Goal: Information Seeking & Learning: Learn about a topic

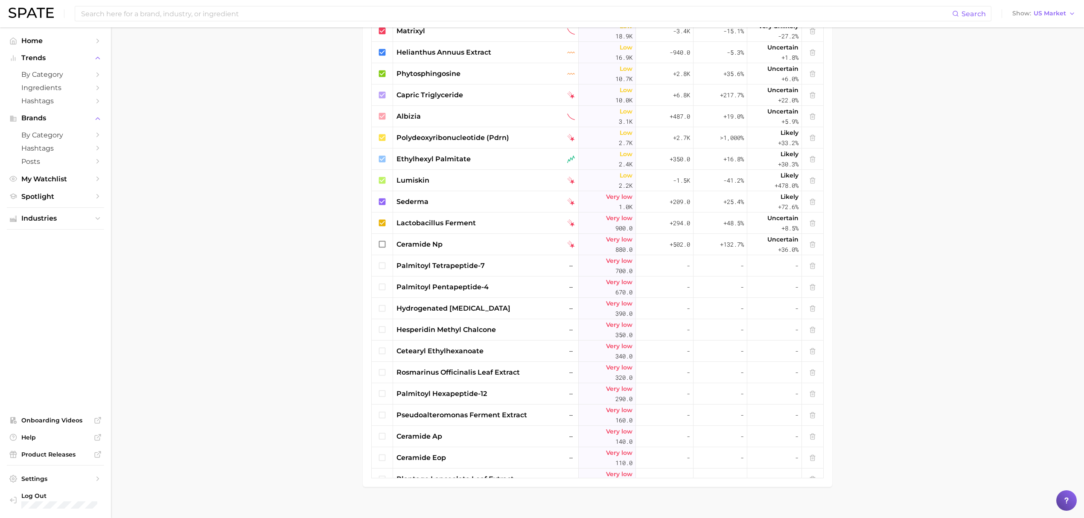
scroll to position [224, 0]
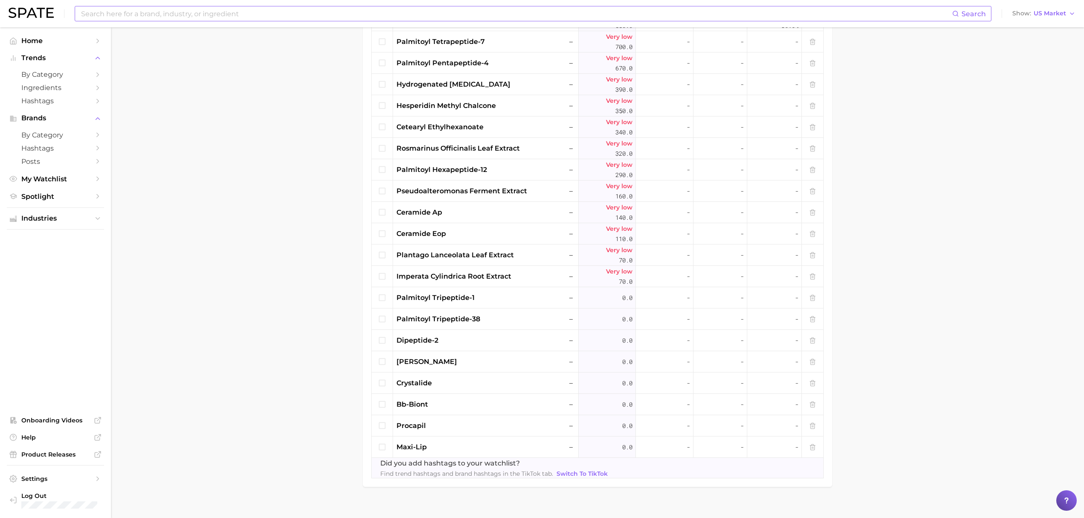
click at [226, 16] on input at bounding box center [516, 13] width 872 height 15
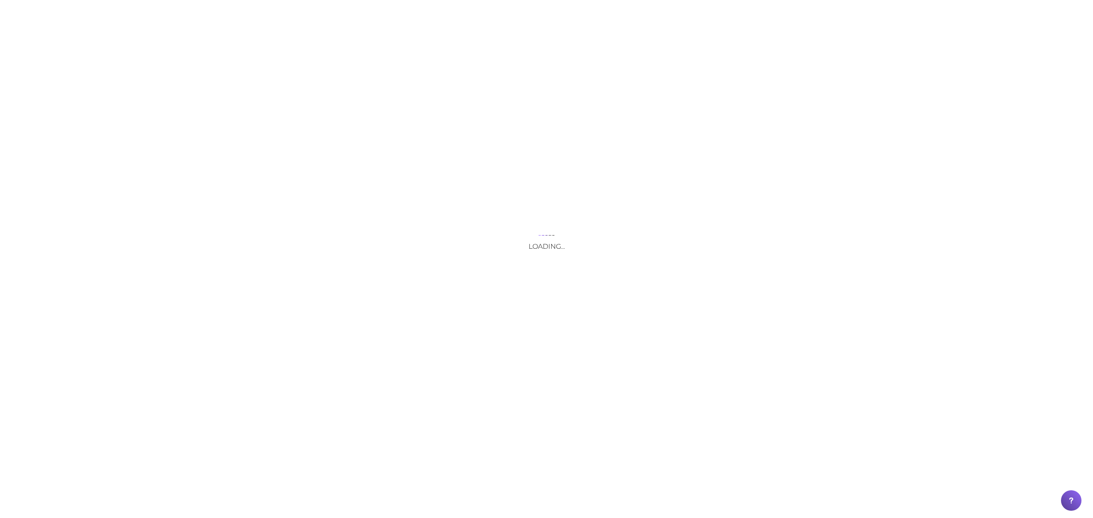
scroll to position [0, 0]
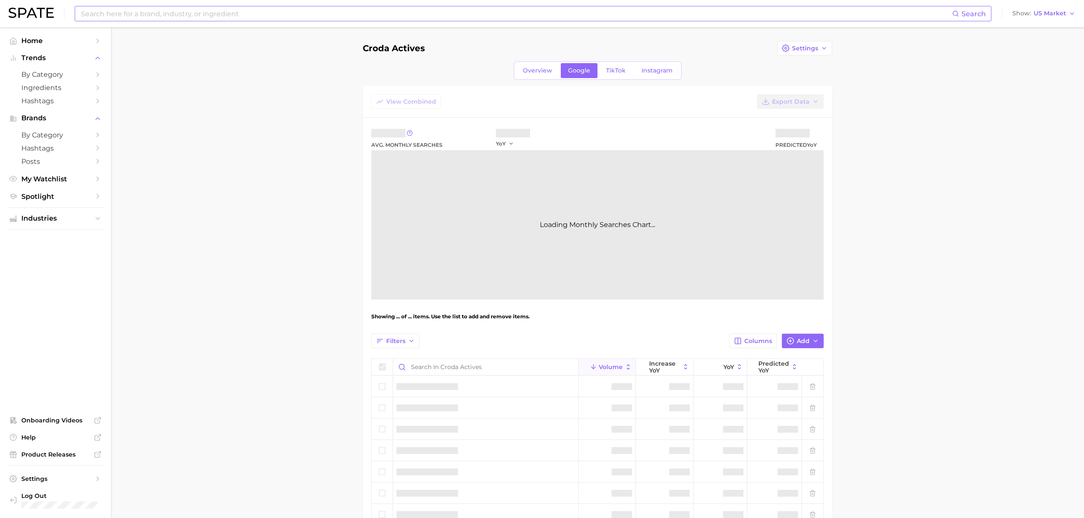
click at [470, 15] on input at bounding box center [516, 13] width 872 height 15
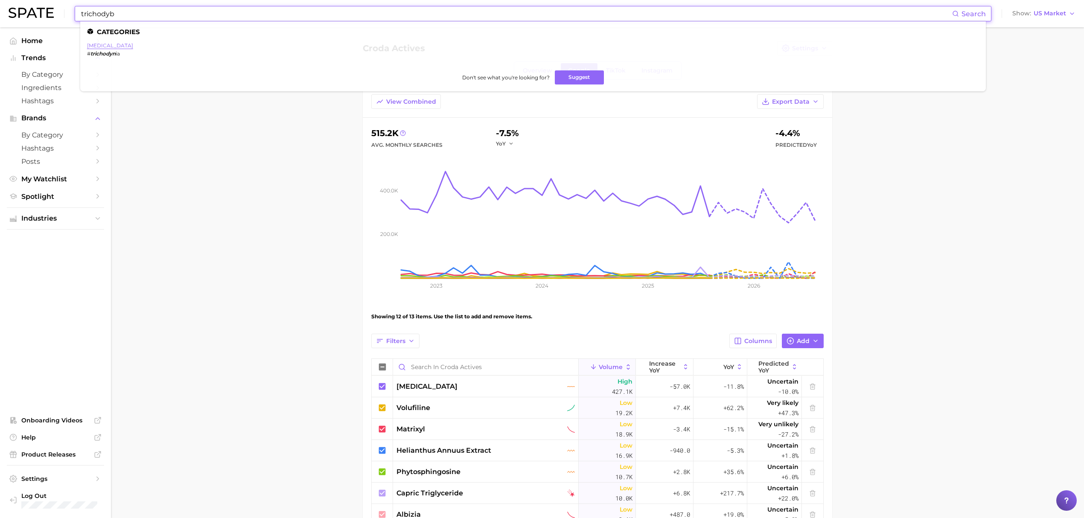
type input "trichodyb"
click at [105, 45] on link "trichodynia" at bounding box center [110, 45] width 46 height 6
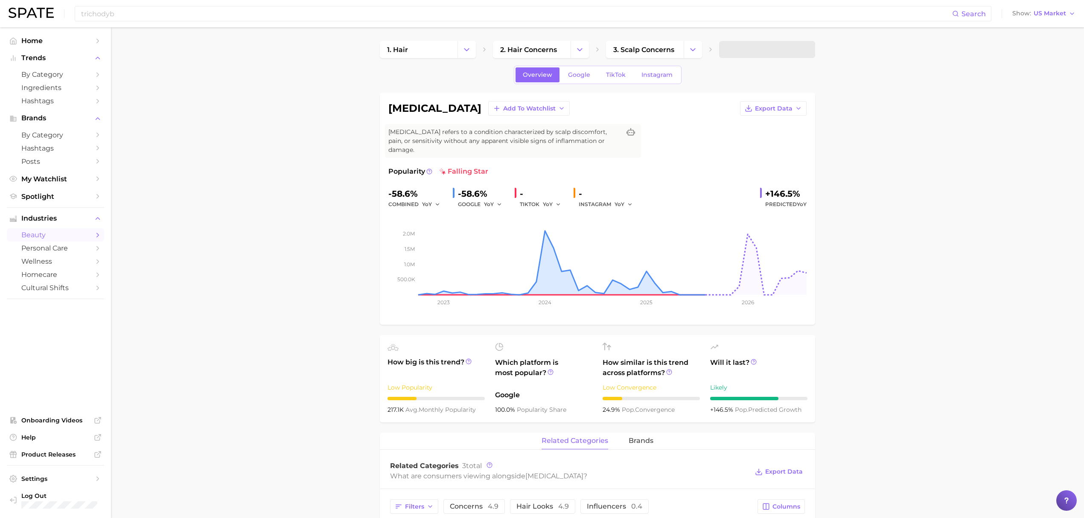
click at [428, 137] on span "Trichodynia refers to a condition characterized by scalp discomfort, pain, or s…" at bounding box center [504, 141] width 232 height 27
copy div "Trichodynia refers to a condition characterized by scalp discomfort, pain, or s…"
click at [315, 9] on input "trichodyb" at bounding box center [516, 13] width 872 height 15
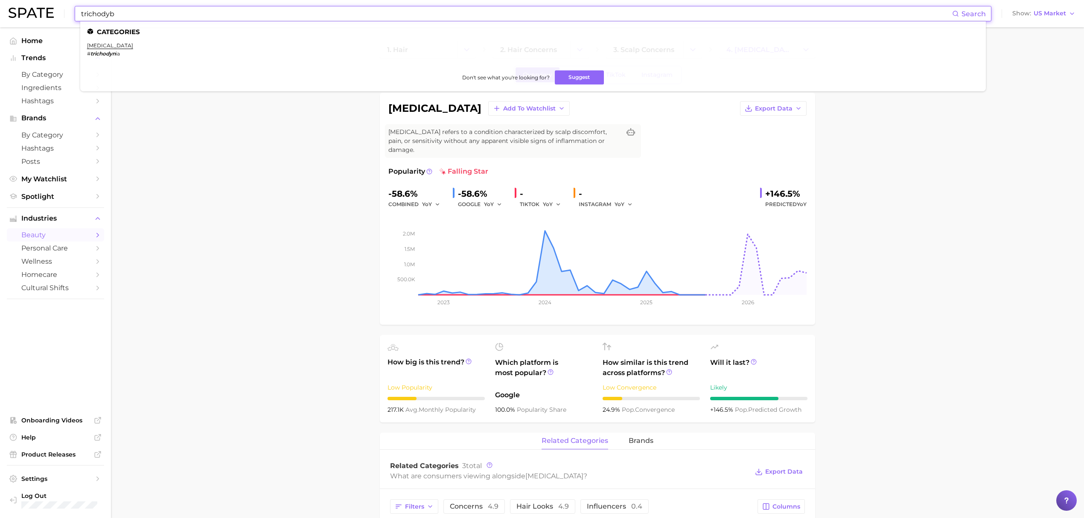
click at [313, 10] on input "trichodyb" at bounding box center [516, 13] width 872 height 15
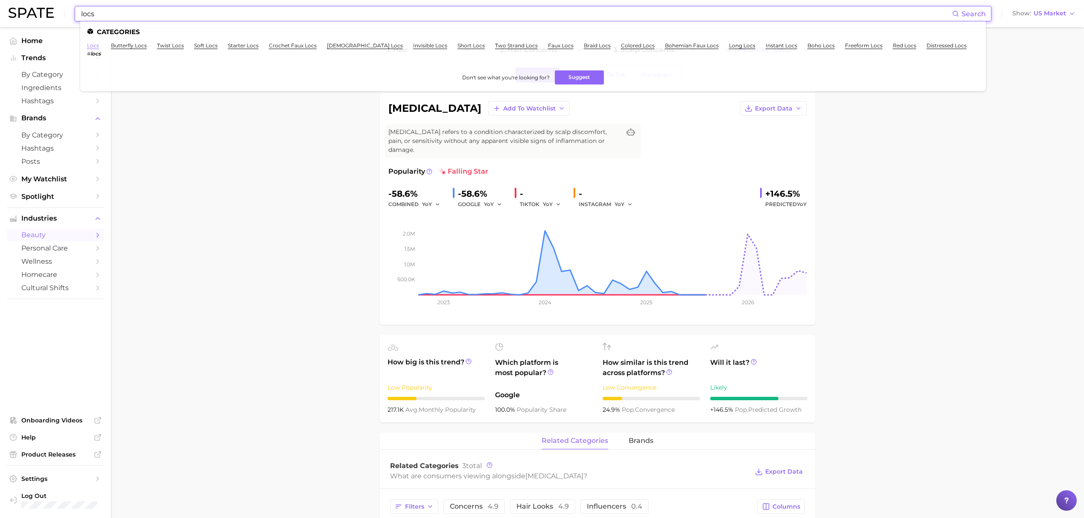
type input "locs"
click at [94, 47] on link "locs" at bounding box center [93, 45] width 12 height 6
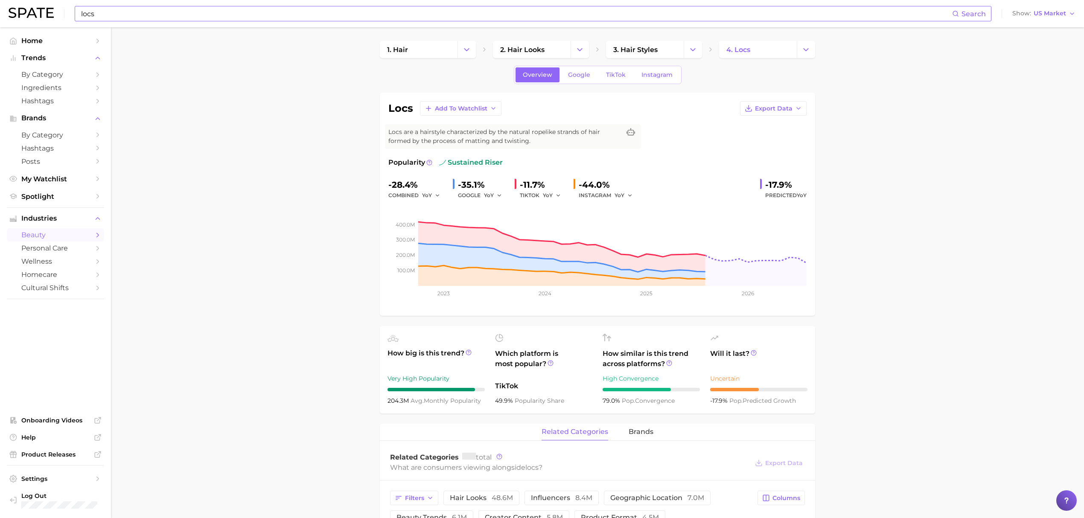
click at [489, 135] on span "Locs are a hairstyle characterized by the natural ropelike strands of hair form…" at bounding box center [504, 137] width 232 height 18
copy div "Locs are a hairstyle characterized by the natural ropelike strands of hair form…"
